Goal: Transaction & Acquisition: Obtain resource

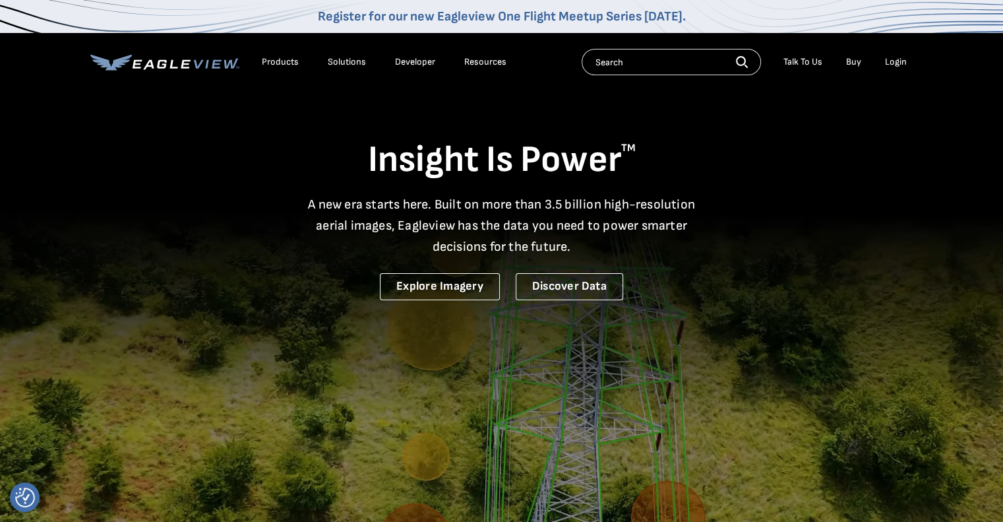
click at [904, 59] on div "Login" at bounding box center [896, 62] width 22 height 12
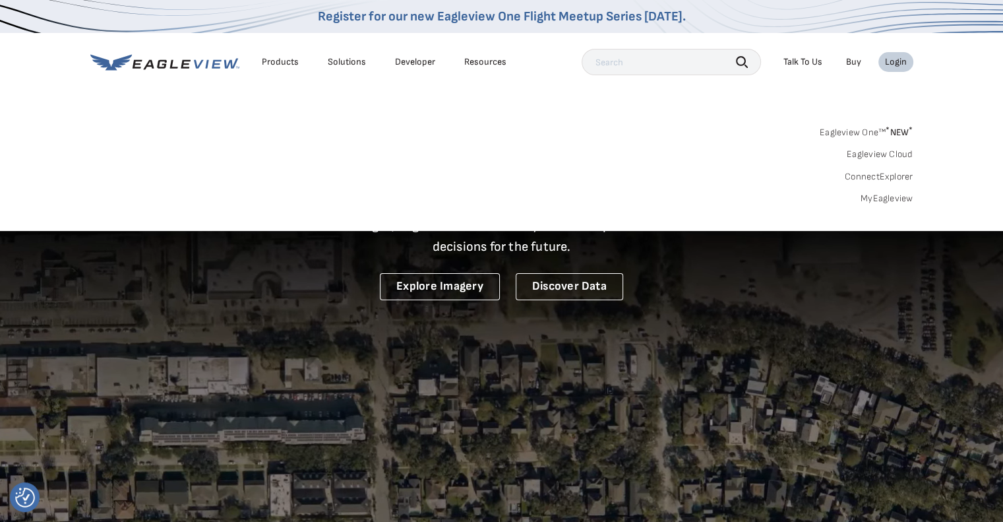
click at [906, 199] on link "MyEagleview" at bounding box center [887, 199] width 53 height 12
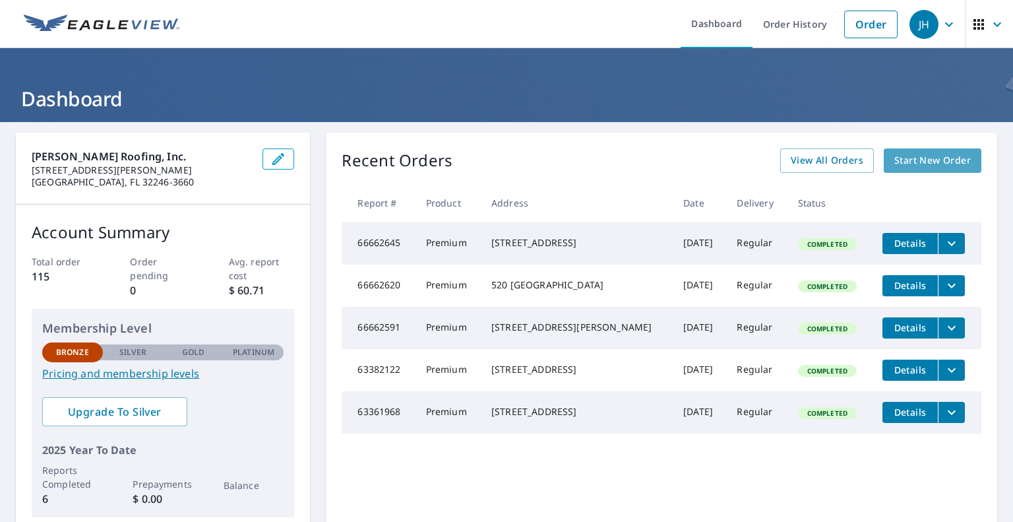
click at [922, 166] on span "Start New Order" at bounding box center [933, 160] width 77 height 16
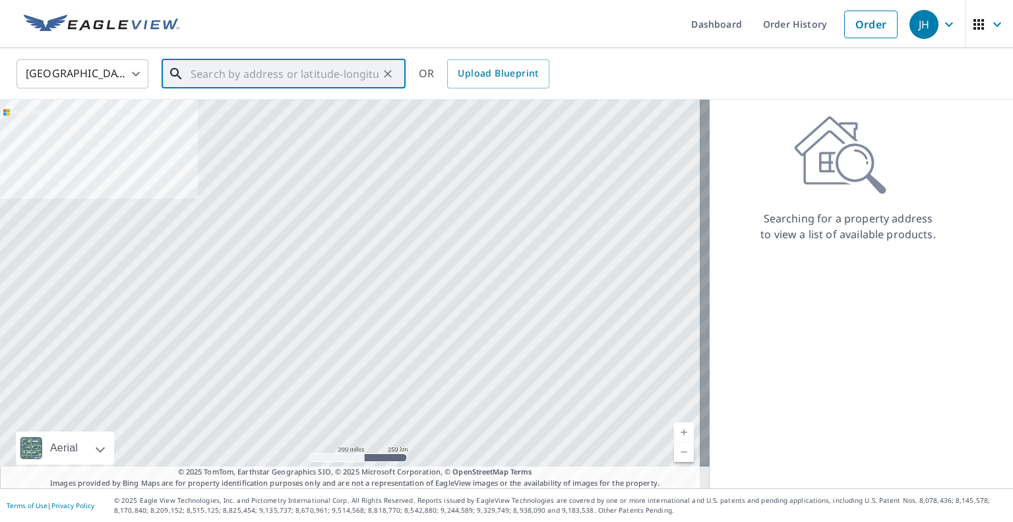
click at [222, 73] on input "text" at bounding box center [285, 73] width 188 height 37
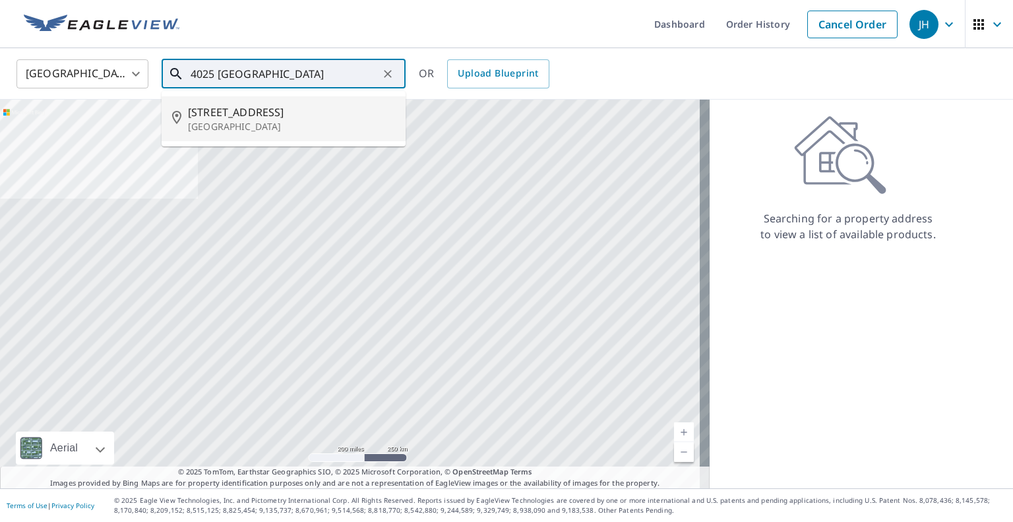
click at [251, 134] on li "[STREET_ADDRESS]" at bounding box center [284, 118] width 244 height 45
type input "[STREET_ADDRESS]"
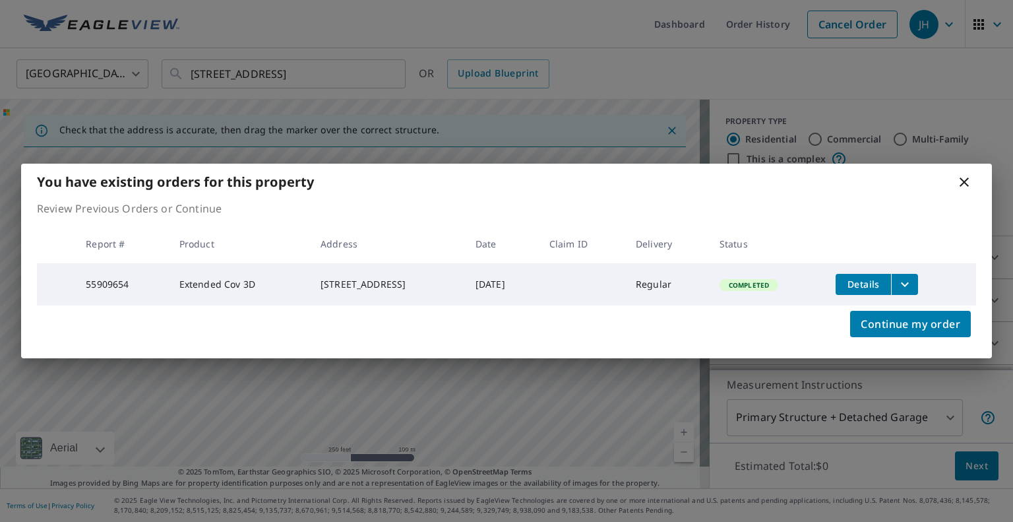
click at [909, 282] on icon "filesDropdownBtn-55909654" at bounding box center [905, 284] width 8 height 5
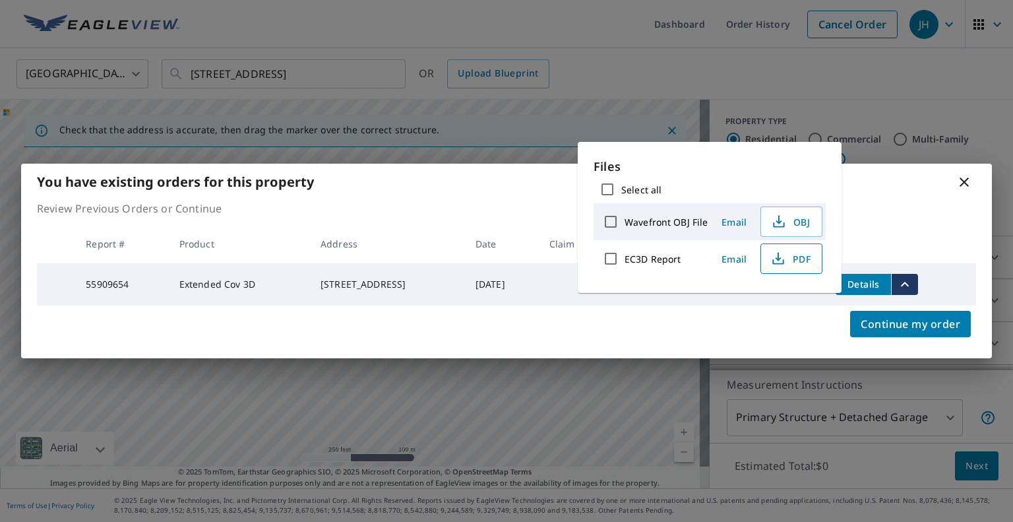
click at [805, 263] on span "PDF" at bounding box center [790, 259] width 42 height 16
